Goal: Information Seeking & Learning: Learn about a topic

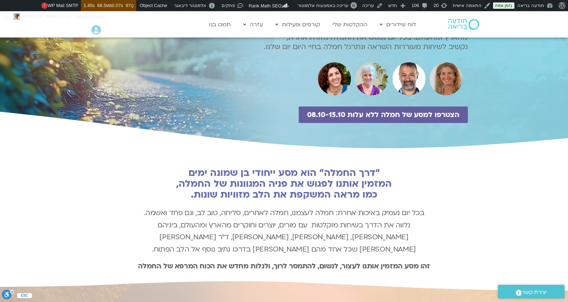
scroll to position [145, 0]
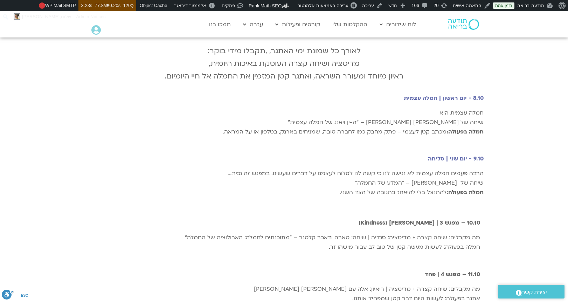
scroll to position [811, 0]
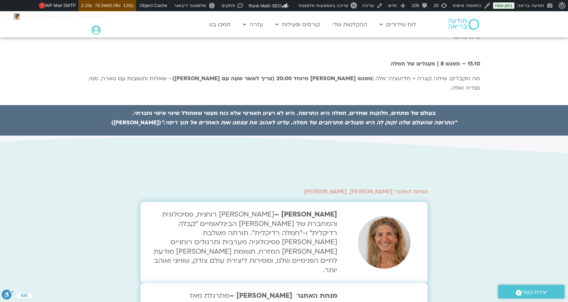
scroll to position [1190, 0]
